Goal: Navigation & Orientation: Find specific page/section

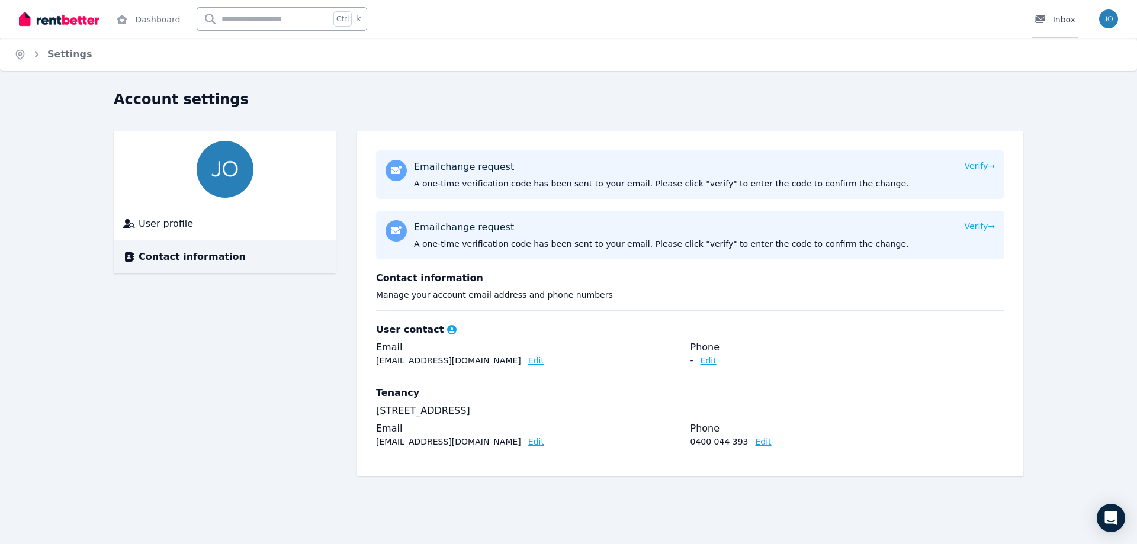
click at [1063, 20] on div "Inbox" at bounding box center [1054, 20] width 41 height 12
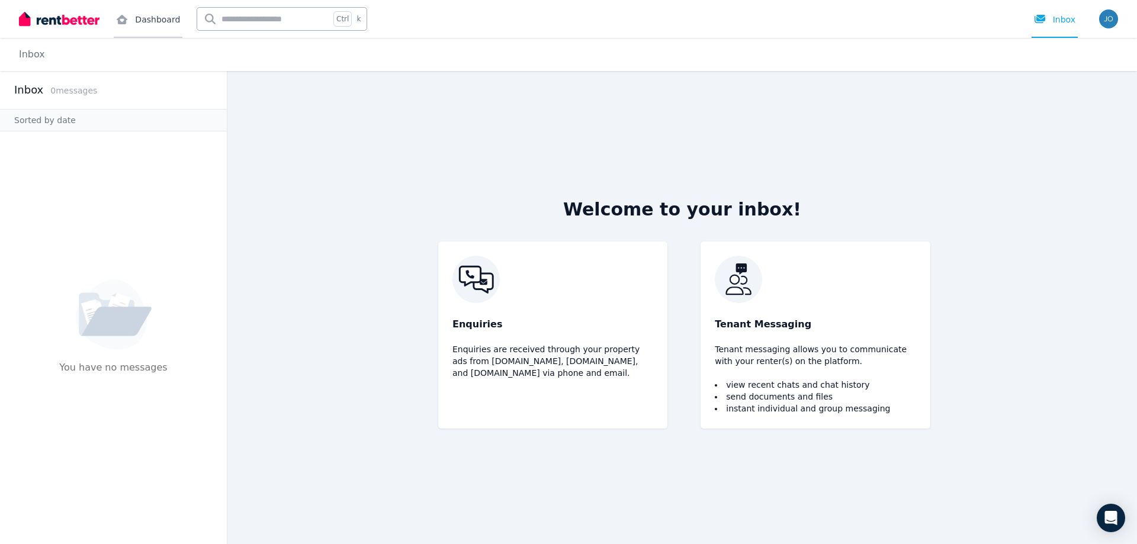
click at [155, 17] on link "Dashboard" at bounding box center [148, 19] width 69 height 38
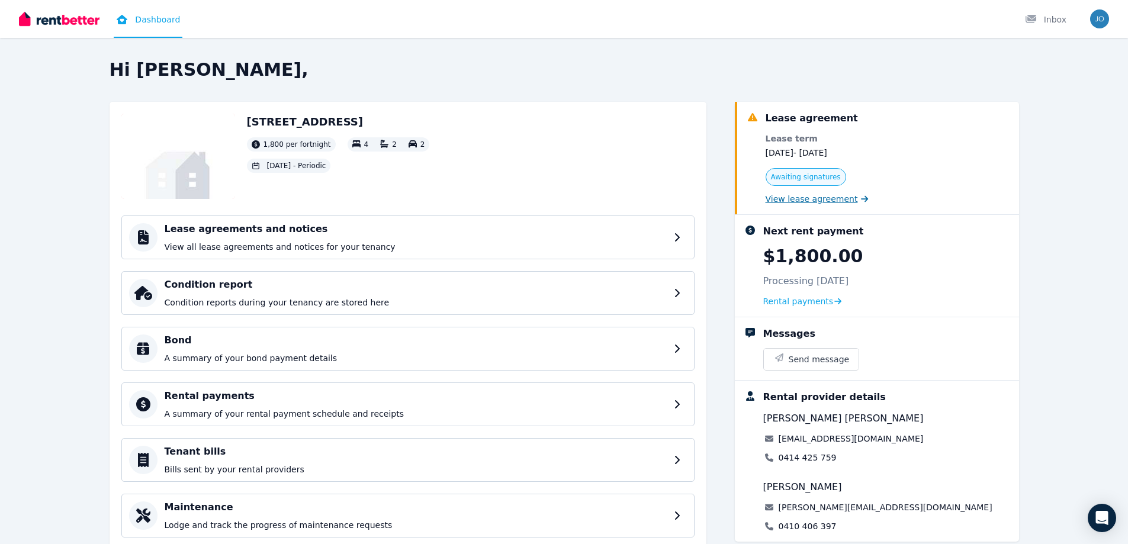
click at [861, 198] on icon at bounding box center [864, 199] width 7 height 8
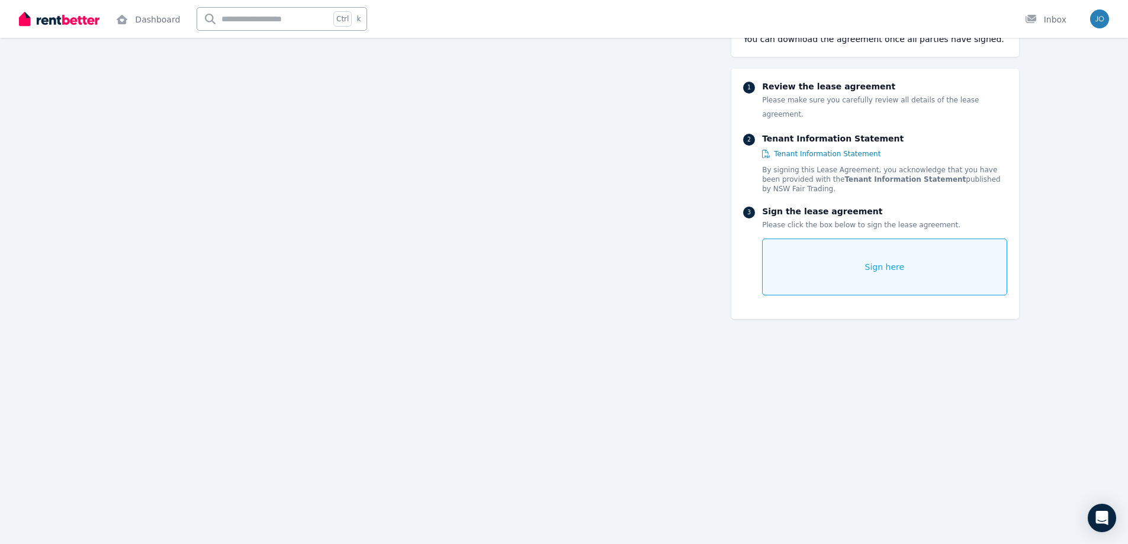
scroll to position [15091, 0]
